Goal: Register for event/course

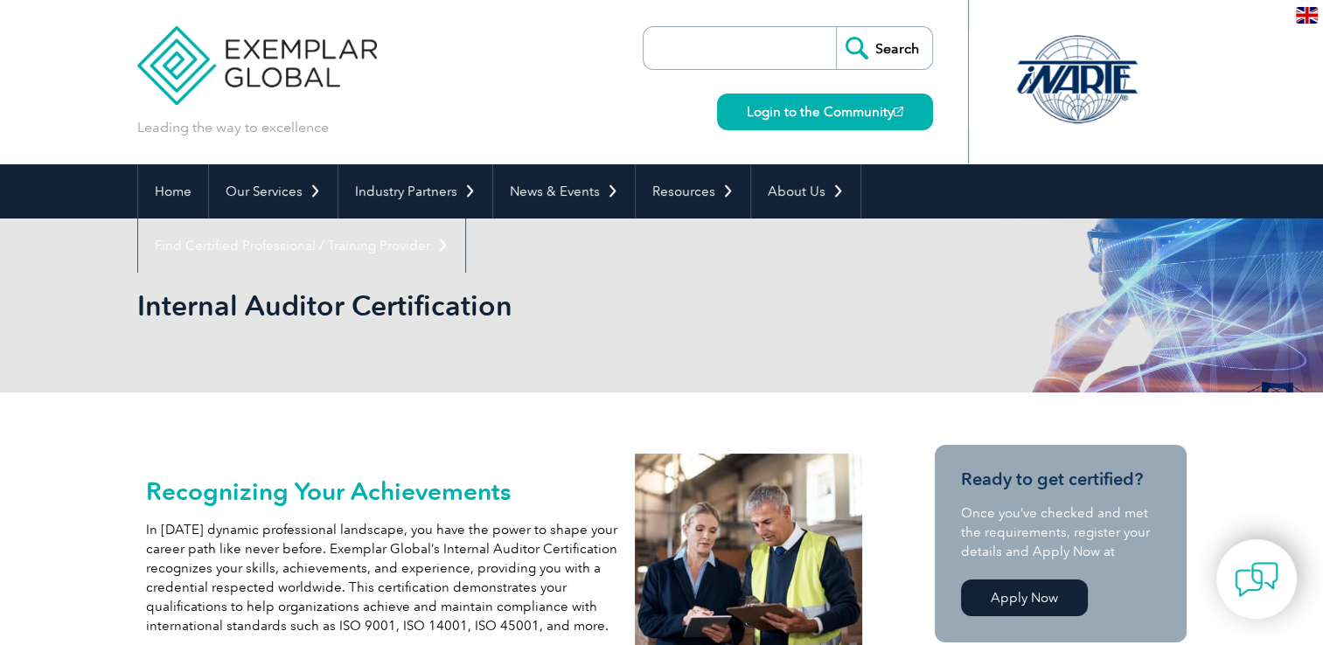
drag, startPoint x: 596, startPoint y: 312, endPoint x: 588, endPoint y: 315, distance: 9.1
drag, startPoint x: 588, startPoint y: 315, endPoint x: 479, endPoint y: 285, distance: 112.4
click at [479, 285] on div "Internal Auditor Certification" at bounding box center [661, 306] width 1049 height 174
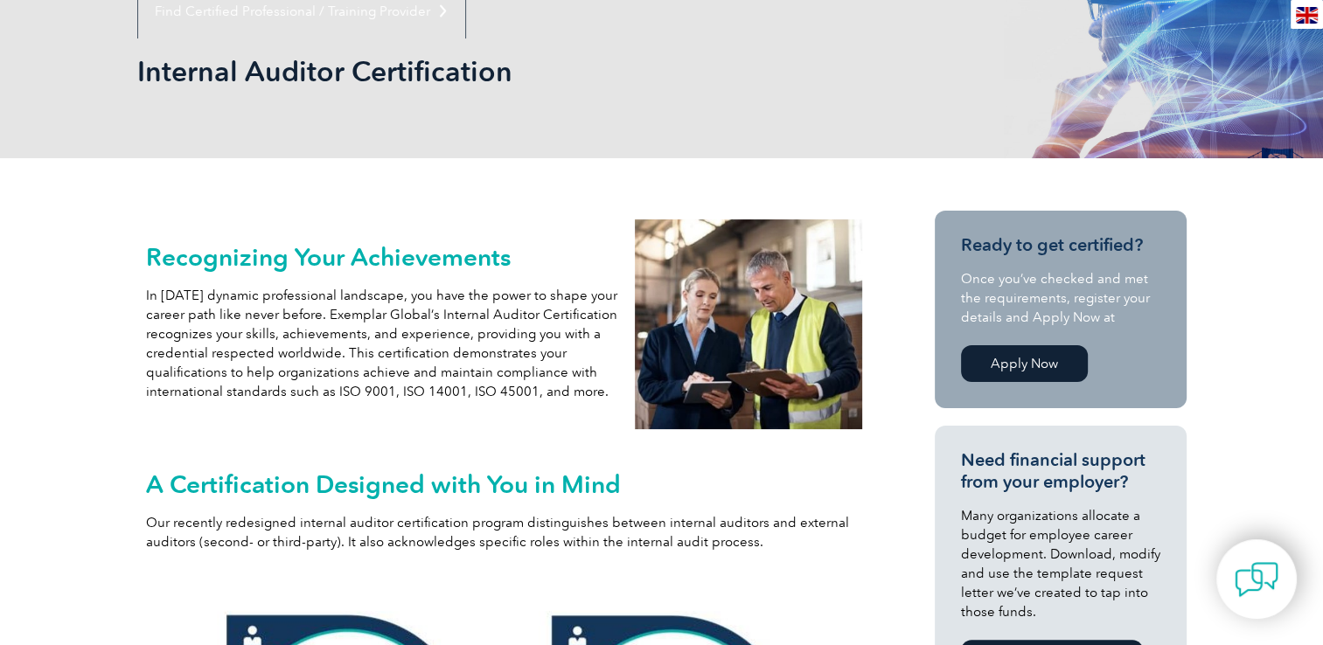
scroll to position [87, 0]
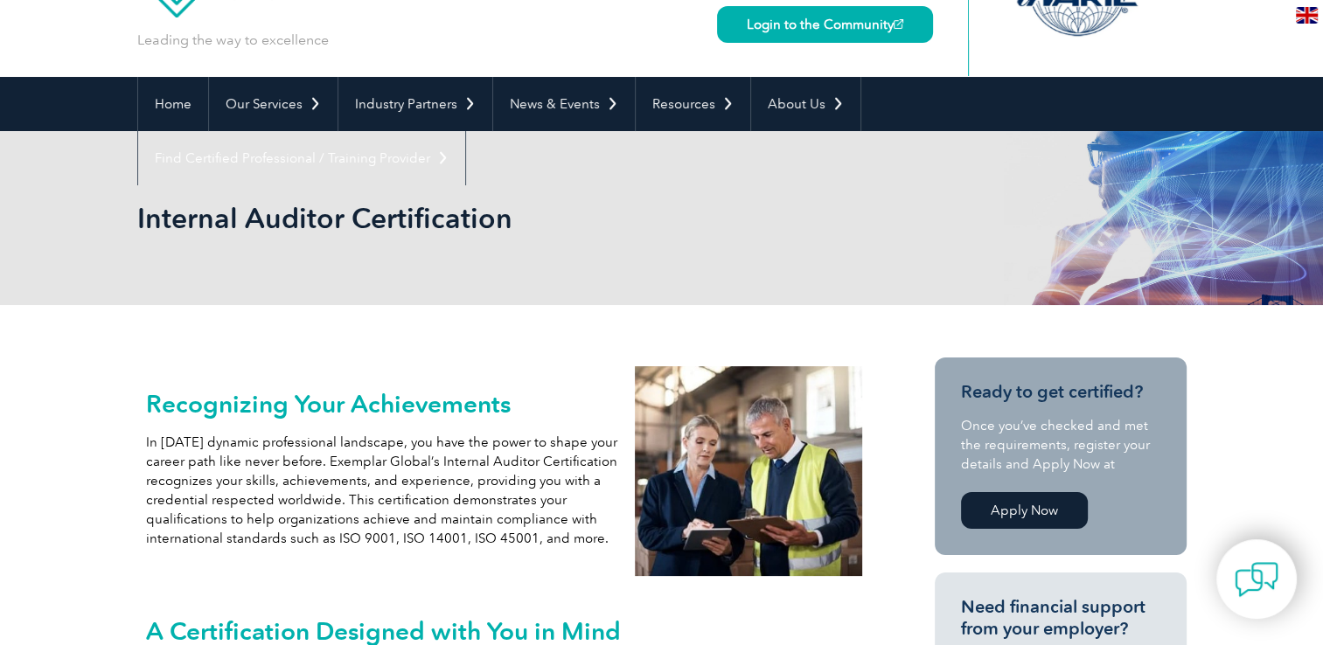
drag, startPoint x: 630, startPoint y: 185, endPoint x: 594, endPoint y: 164, distance: 42.7
click at [594, 164] on div "Internal Auditor Certification" at bounding box center [661, 218] width 1049 height 174
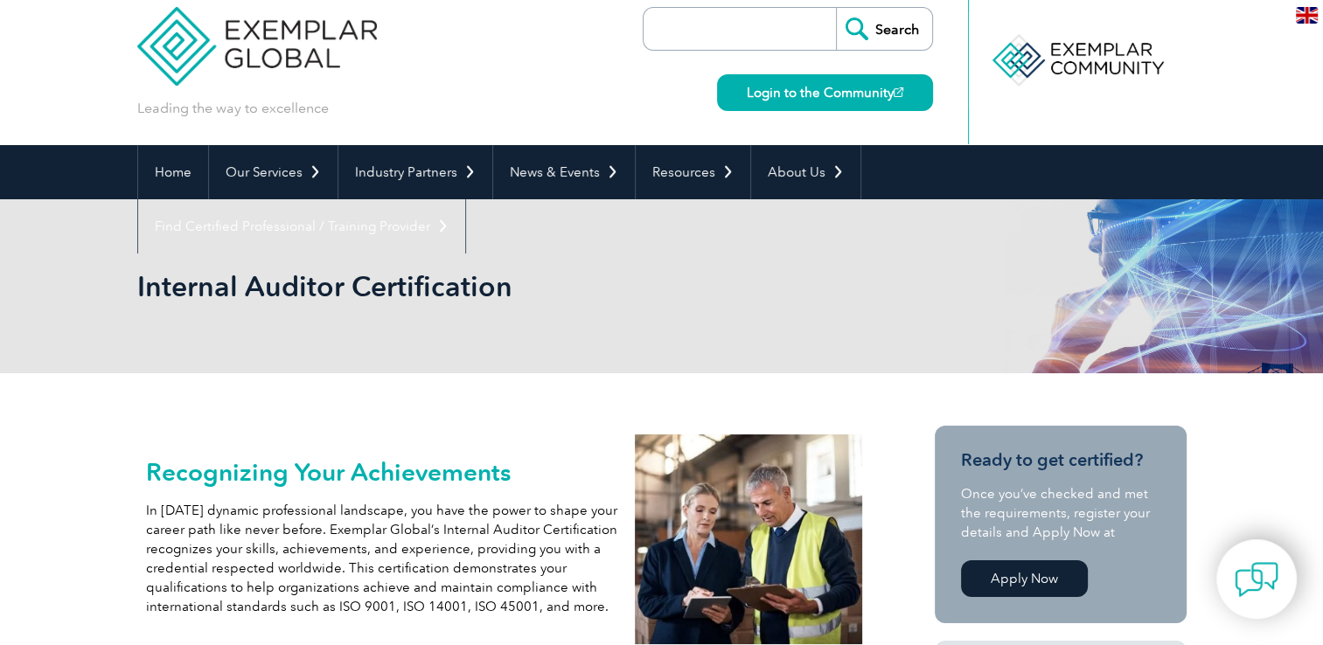
scroll to position [0, 0]
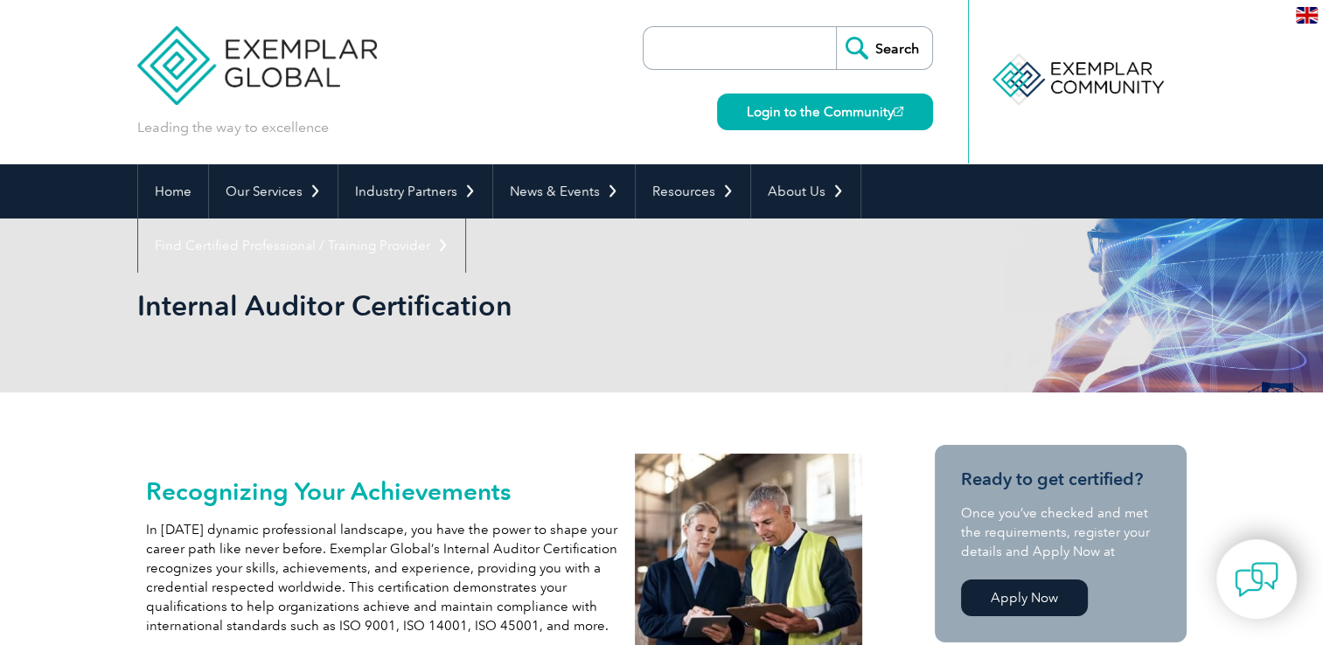
drag, startPoint x: 662, startPoint y: 255, endPoint x: 633, endPoint y: 247, distance: 29.9
click at [633, 247] on div "Internal Auditor Certification" at bounding box center [661, 306] width 1049 height 174
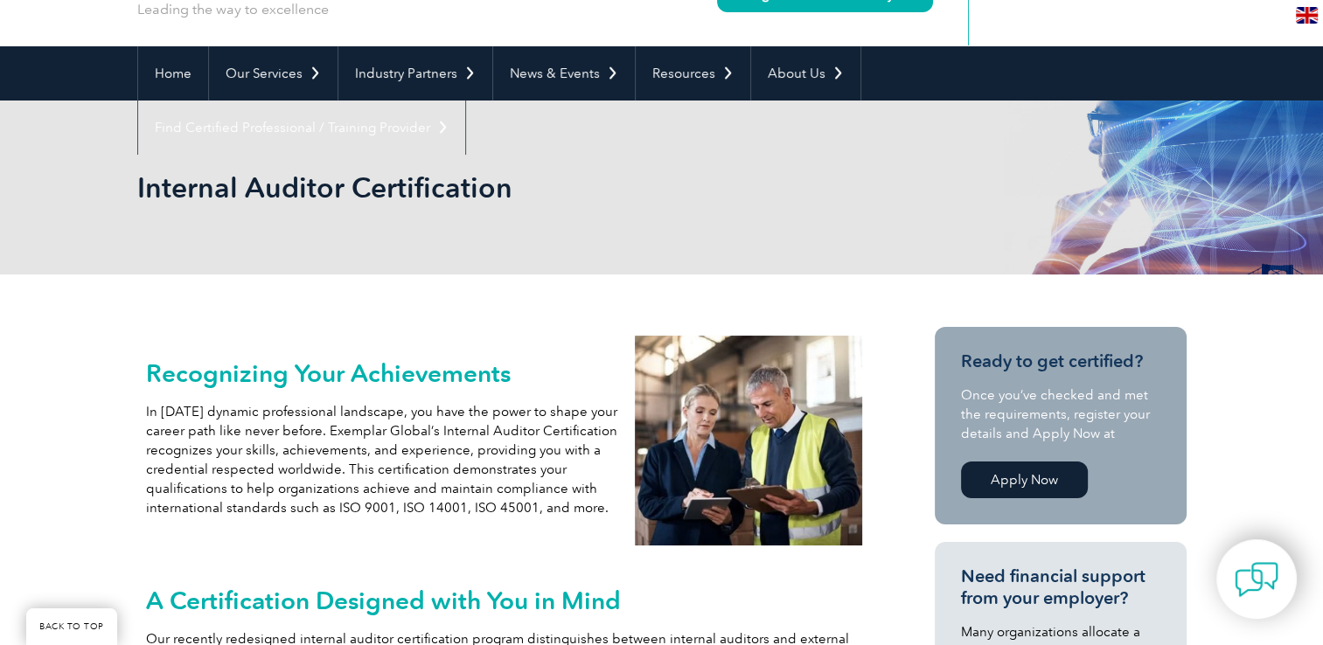
scroll to position [262, 0]
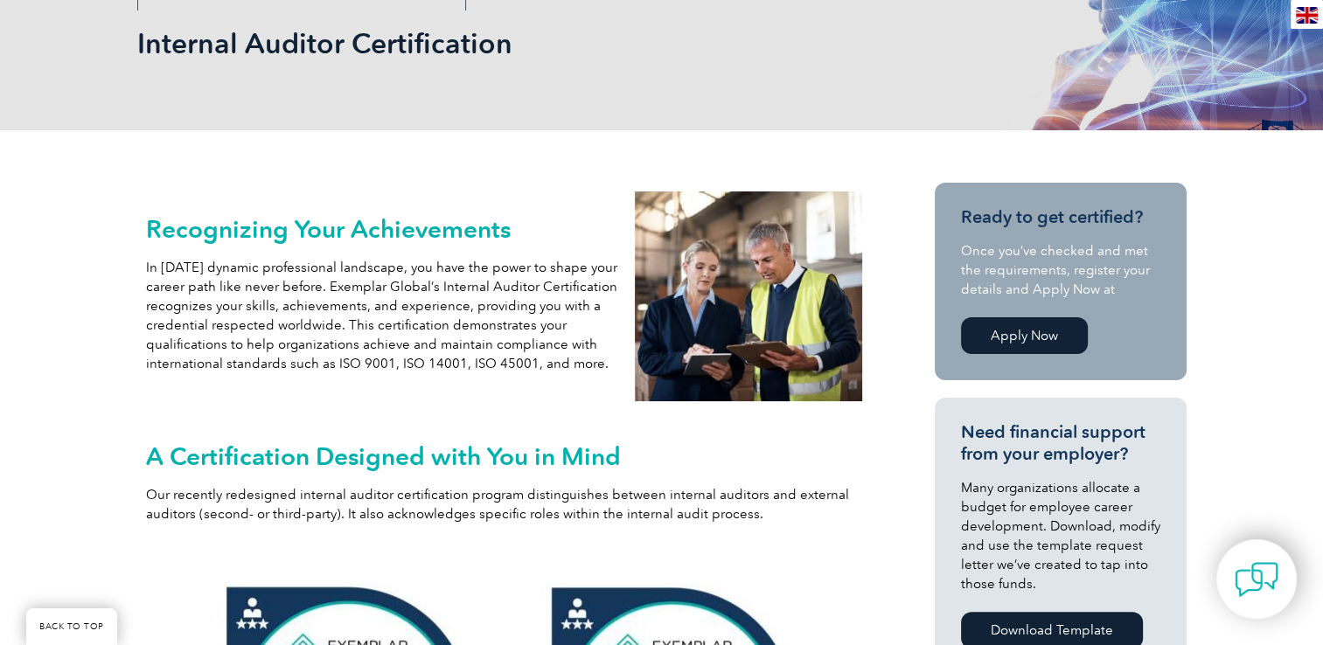
drag, startPoint x: 924, startPoint y: 151, endPoint x: 882, endPoint y: 146, distance: 42.3
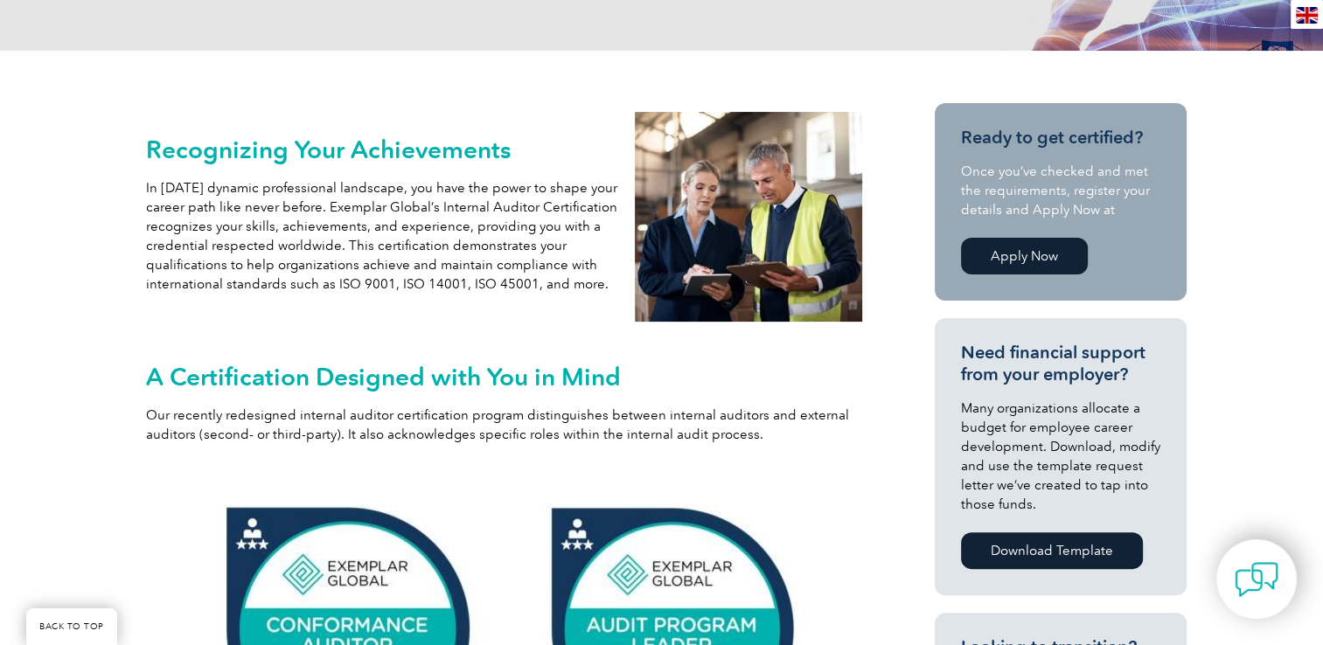
scroll to position [437, 0]
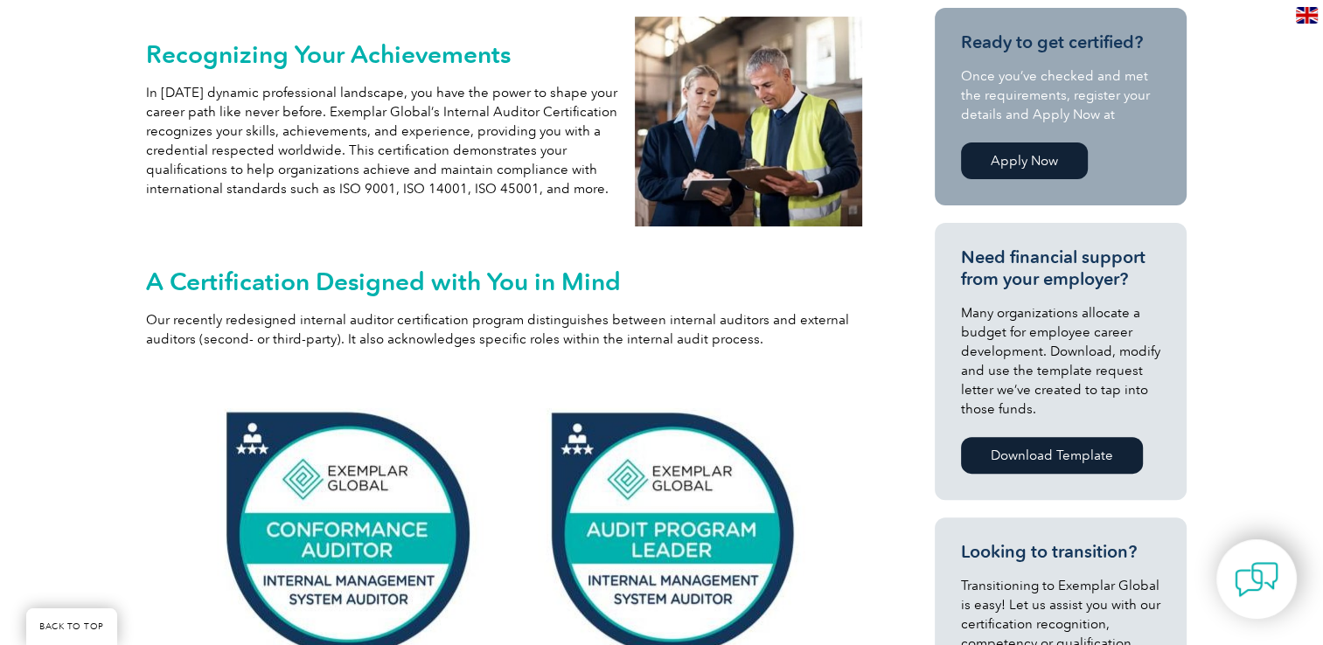
click at [1009, 173] on link "Apply Now" at bounding box center [1024, 161] width 127 height 37
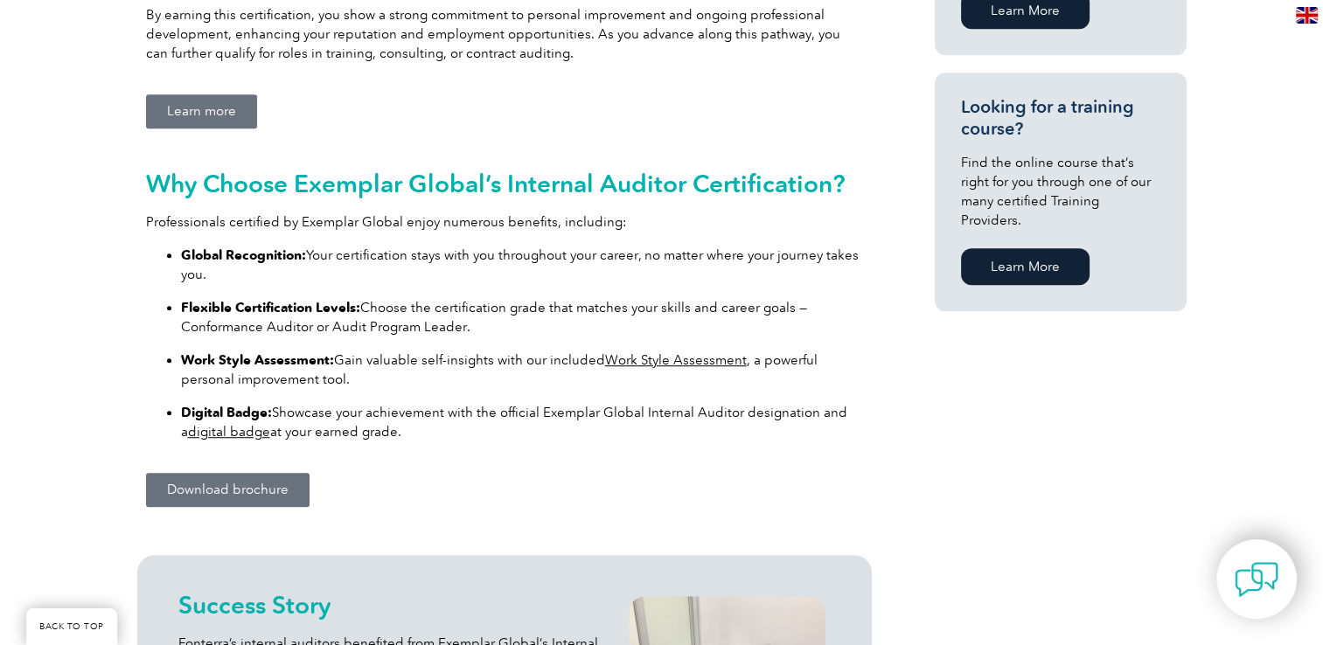
scroll to position [1137, 0]
drag, startPoint x: 603, startPoint y: 259, endPoint x: 577, endPoint y: 262, distance: 26.5
drag, startPoint x: 577, startPoint y: 262, endPoint x: 485, endPoint y: 242, distance: 94.0
click at [485, 242] on div "Why Choose Exemplar Global’s Internal Auditor Certification? Professionals cert…" at bounding box center [504, 305] width 717 height 272
drag, startPoint x: 311, startPoint y: 212, endPoint x: 486, endPoint y: 233, distance: 176.1
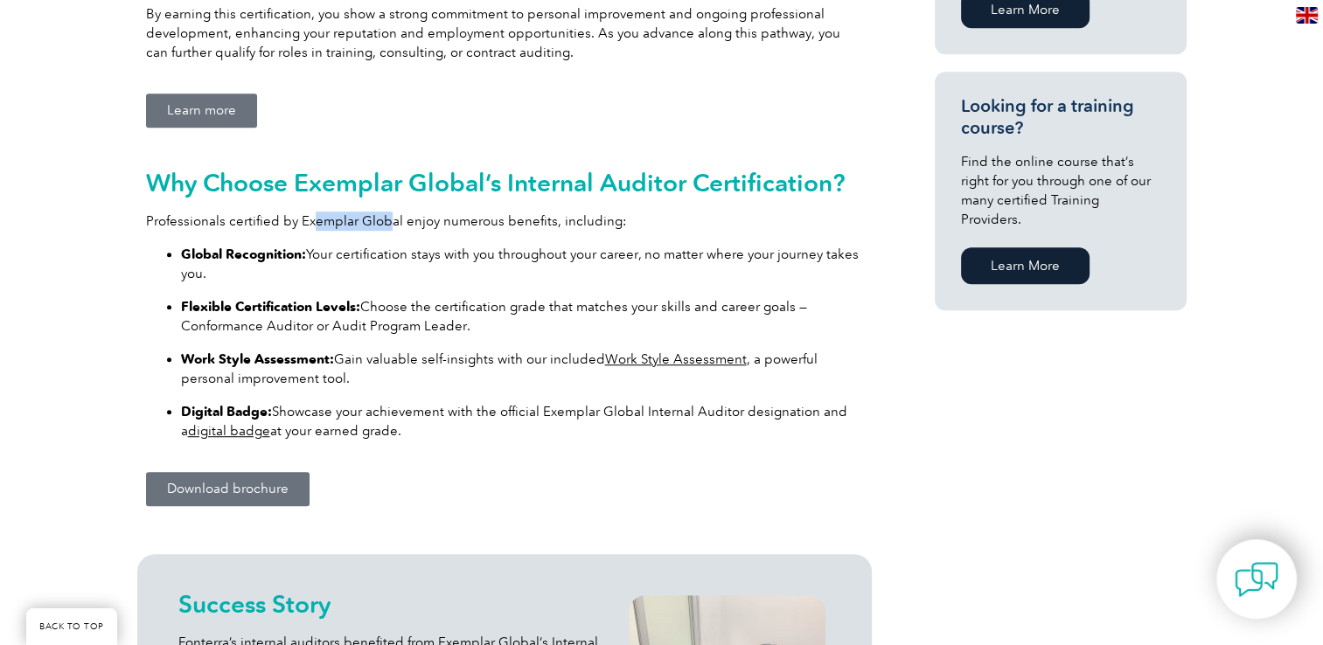
click at [486, 233] on div "Why Choose Exemplar Global’s Internal Auditor Certification? Professionals cert…" at bounding box center [504, 305] width 717 height 272
drag, startPoint x: 486, startPoint y: 233, endPoint x: 634, endPoint y: 248, distance: 148.6
click at [596, 240] on div "Why Choose Exemplar Global’s Internal Auditor Certification? Professionals cert…" at bounding box center [504, 305] width 717 height 272
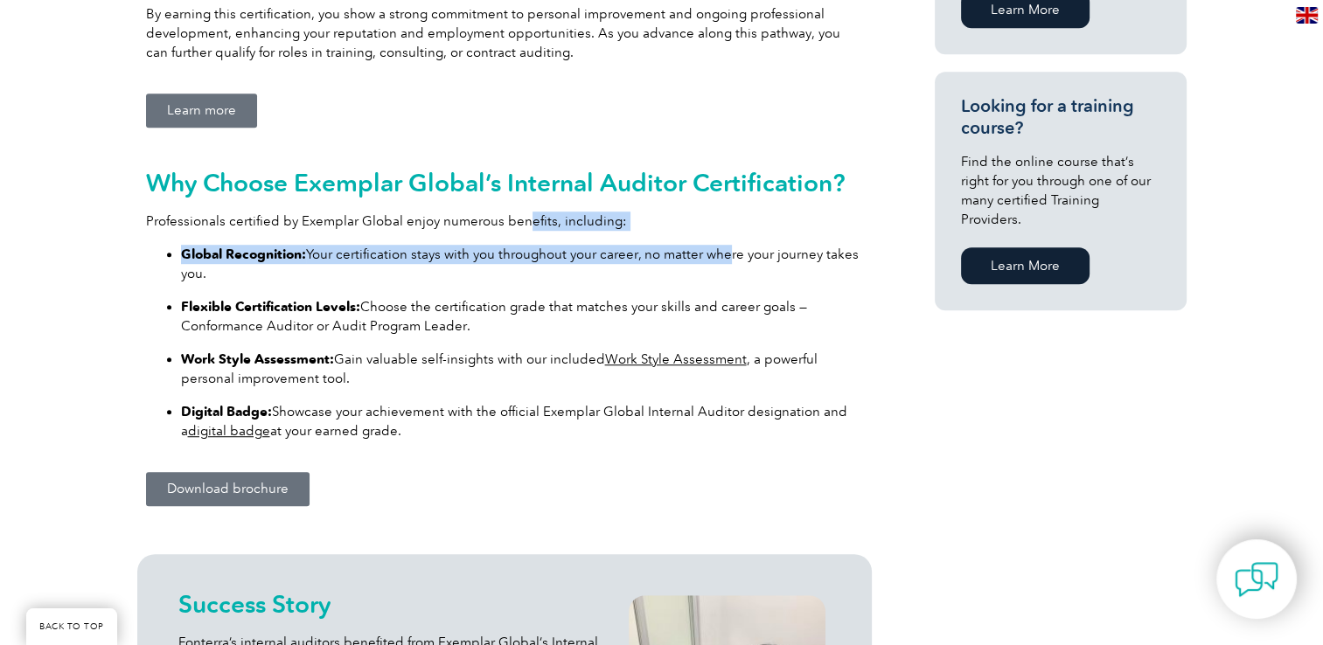
drag, startPoint x: 725, startPoint y: 250, endPoint x: 493, endPoint y: 205, distance: 236.1
click at [493, 205] on div "Why Choose Exemplar Global’s Internal Auditor Certification? Professionals cert…" at bounding box center [504, 305] width 717 height 272
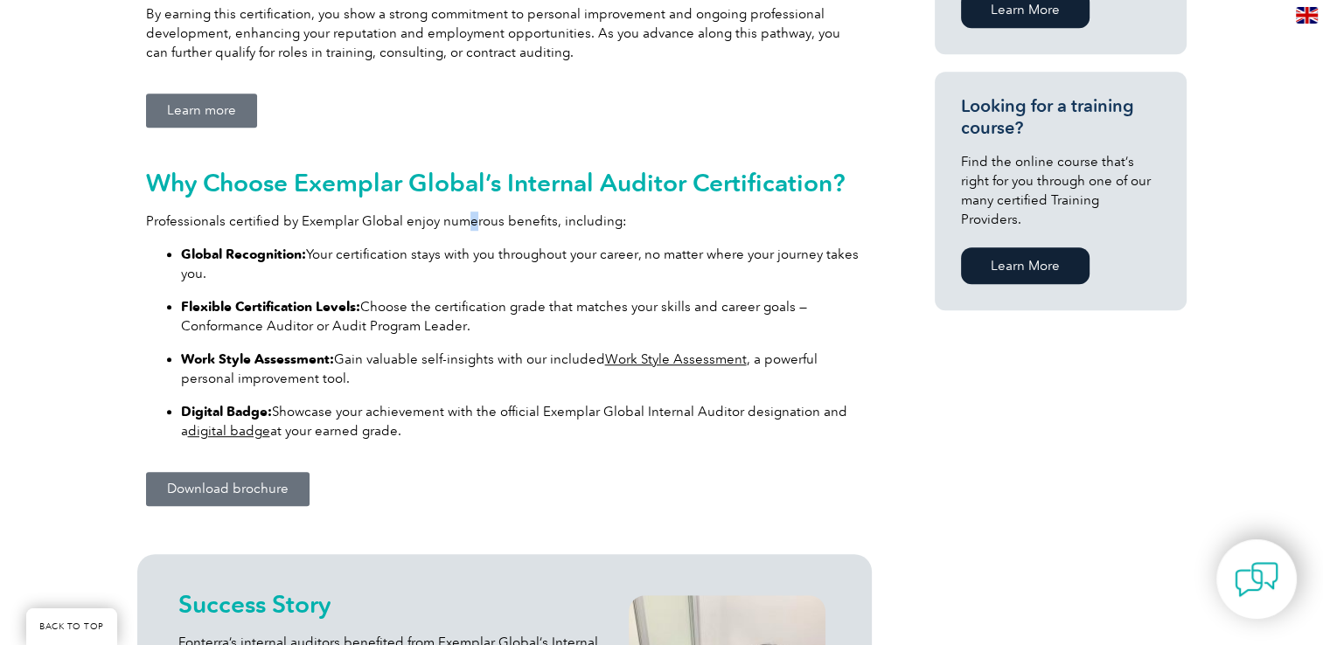
drag, startPoint x: 493, startPoint y: 205, endPoint x: 467, endPoint y: 198, distance: 26.9
click at [467, 198] on div "Why Choose Exemplar Global’s Internal Auditor Certification? Professionals cert…" at bounding box center [504, 305] width 717 height 272
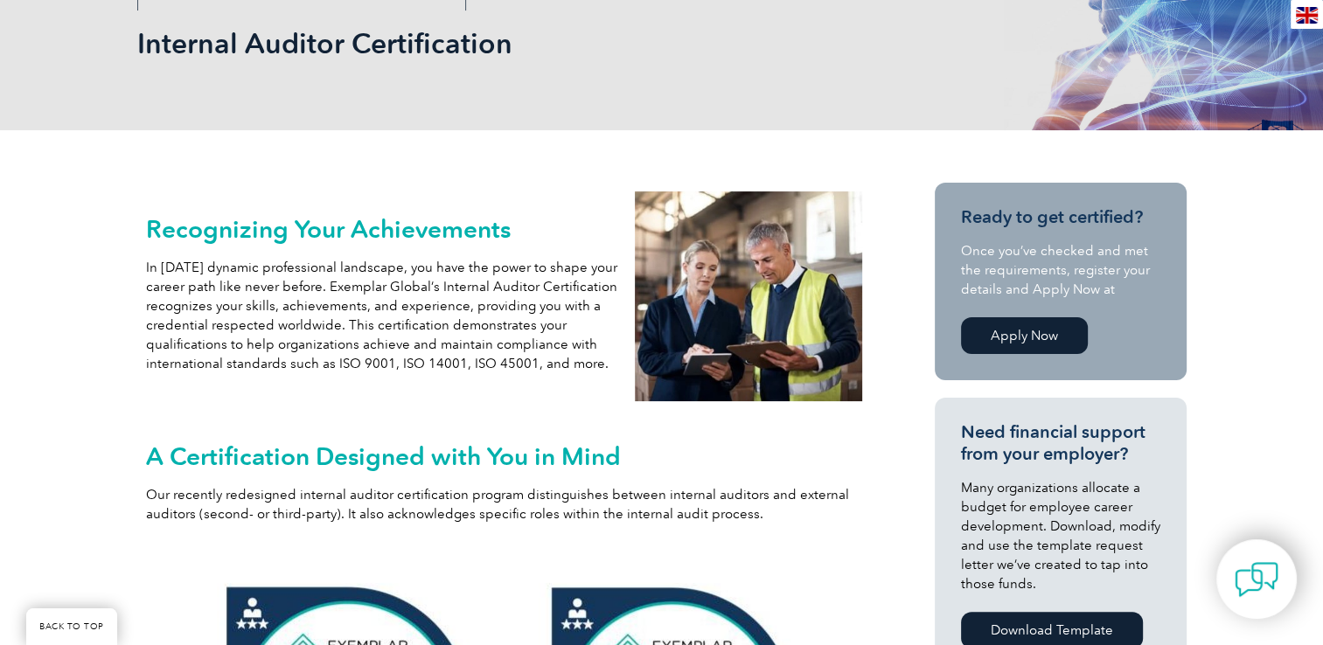
scroll to position [262, 0]
drag, startPoint x: 414, startPoint y: 196, endPoint x: 372, endPoint y: 188, distance: 43.6
click at [372, 188] on div "Recognizing Your Achievements In [DATE] dynamic professional landscape, you hav…" at bounding box center [382, 296] width 490 height 227
